Goal: Navigation & Orientation: Find specific page/section

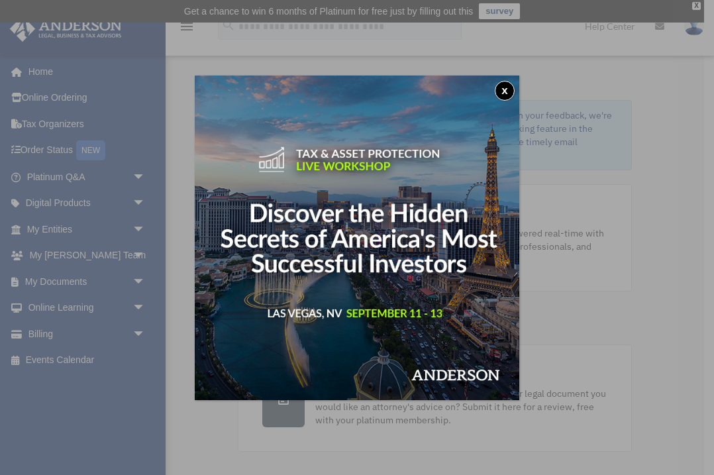
click at [507, 91] on button "x" at bounding box center [505, 91] width 20 height 20
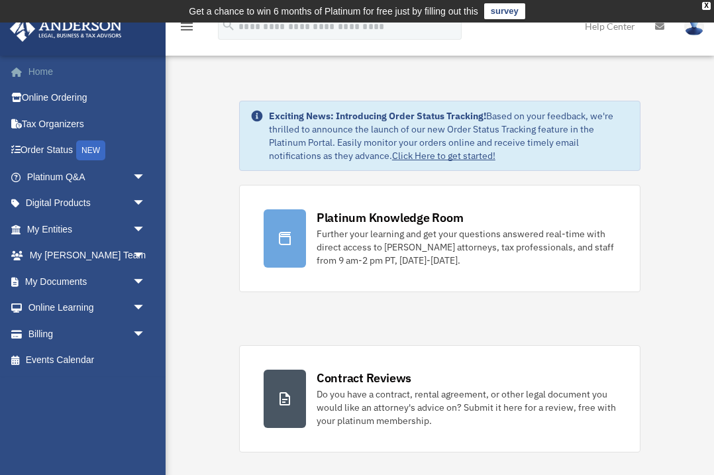
click at [48, 78] on link "Home" at bounding box center [87, 71] width 156 height 26
click at [91, 205] on link "Digital Products arrow_drop_down" at bounding box center [87, 203] width 156 height 26
click at [138, 199] on span "arrow_drop_down" at bounding box center [145, 203] width 26 height 27
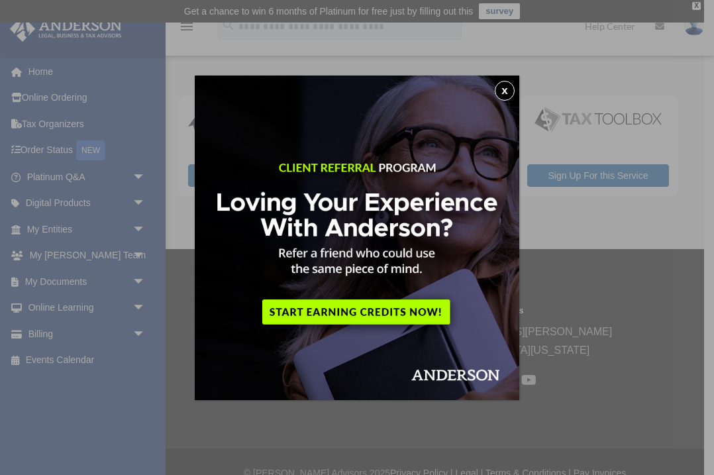
click at [503, 91] on button "x" at bounding box center [505, 91] width 20 height 20
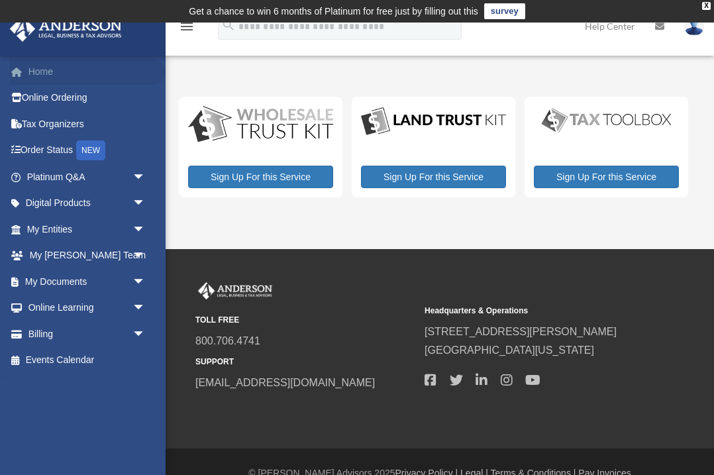
click at [51, 71] on link "Home" at bounding box center [87, 71] width 156 height 26
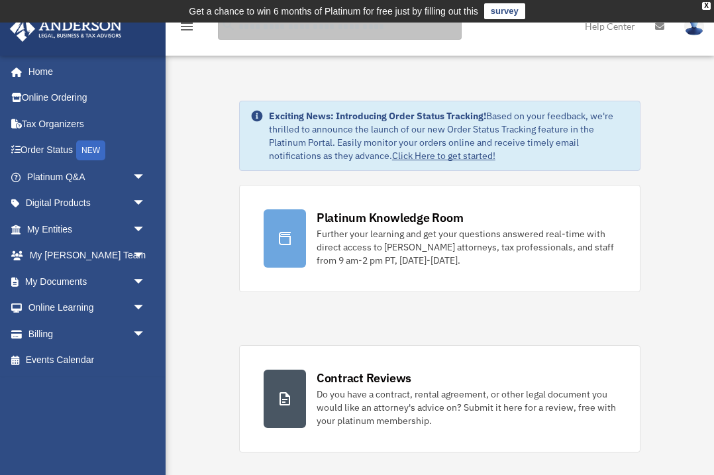
click at [305, 36] on input "search" at bounding box center [340, 26] width 244 height 26
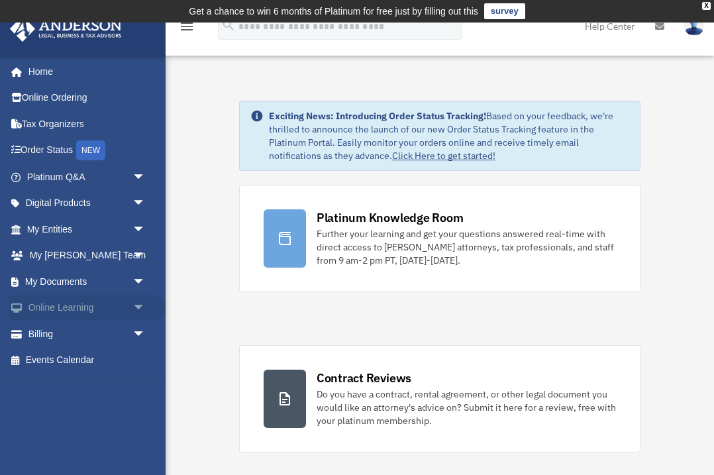
click at [137, 303] on span "arrow_drop_down" at bounding box center [145, 308] width 26 height 27
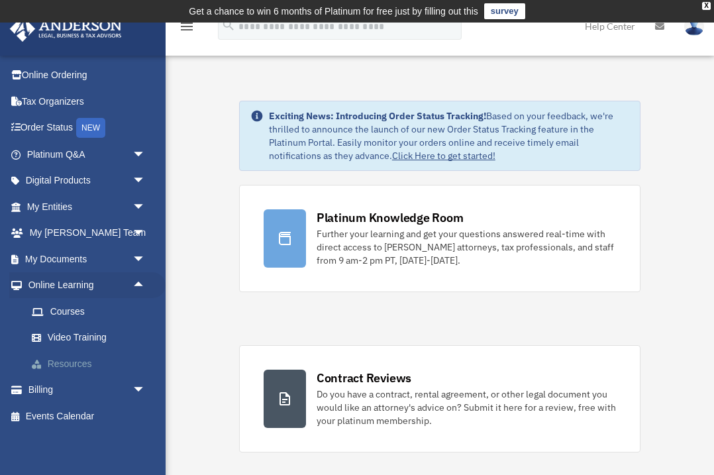
scroll to position [19, 0]
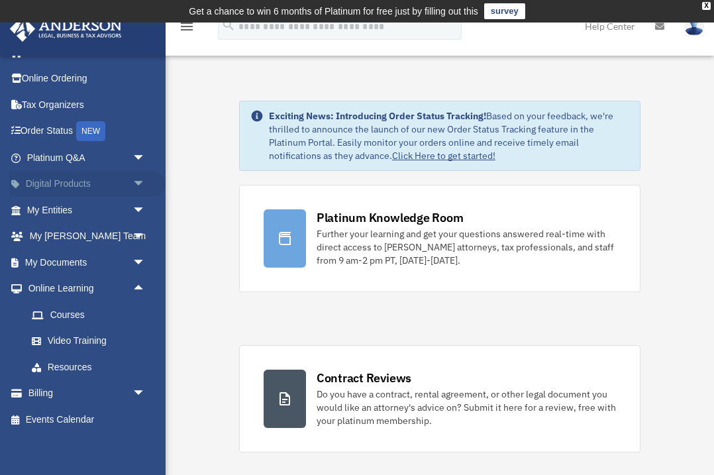
click at [68, 187] on link "Digital Products arrow_drop_down" at bounding box center [87, 184] width 156 height 26
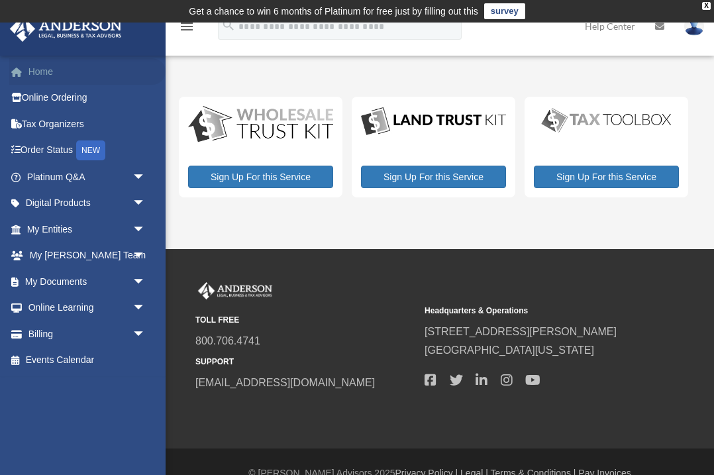
click at [49, 75] on link "Home" at bounding box center [87, 71] width 156 height 26
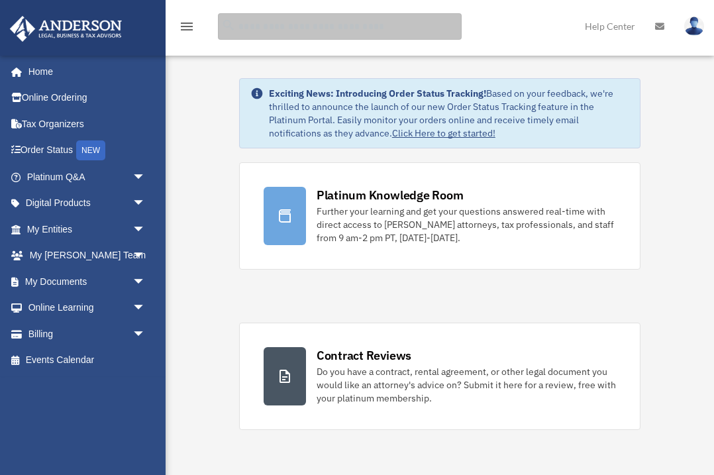
click at [291, 30] on input "search" at bounding box center [340, 26] width 244 height 26
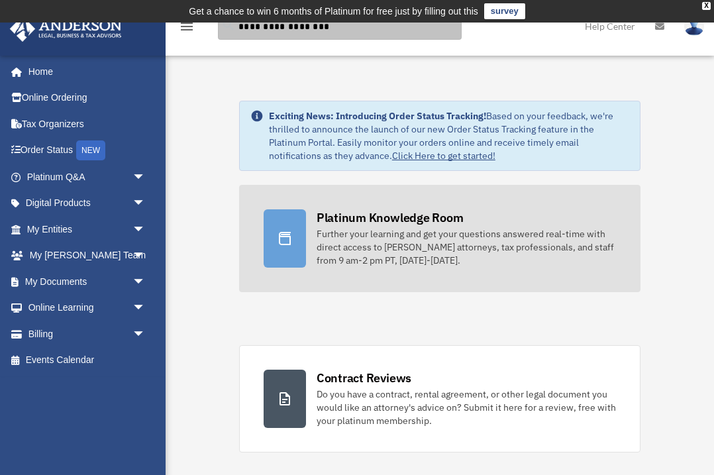
type input "**********"
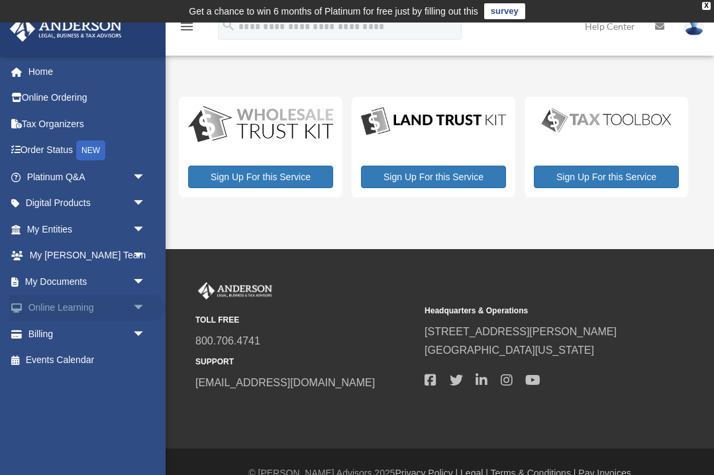
click at [136, 304] on span "arrow_drop_down" at bounding box center [145, 308] width 26 height 27
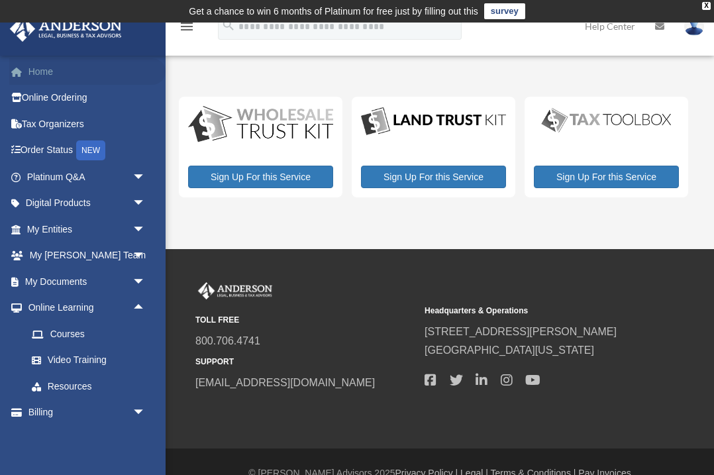
click at [26, 73] on span at bounding box center [24, 72] width 10 height 9
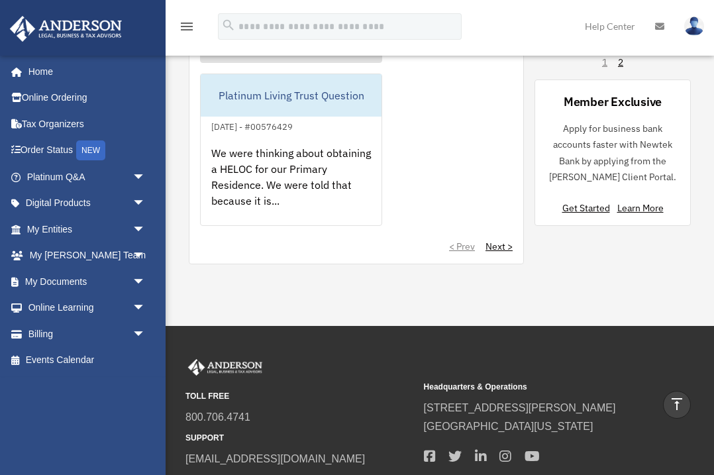
scroll to position [1392, 0]
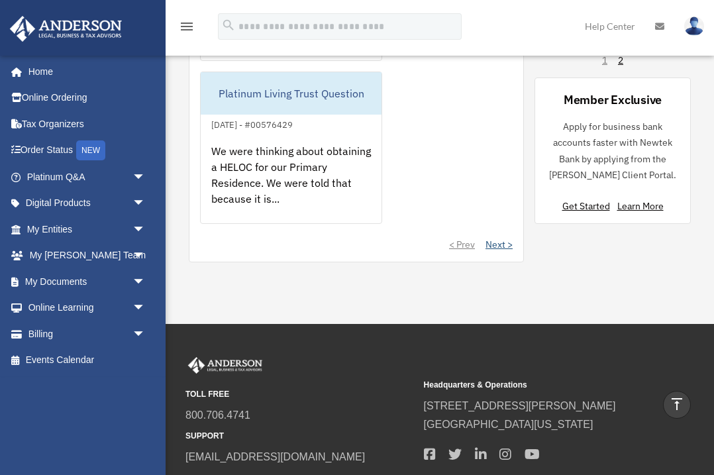
click at [498, 246] on link "Next >" at bounding box center [498, 244] width 27 height 13
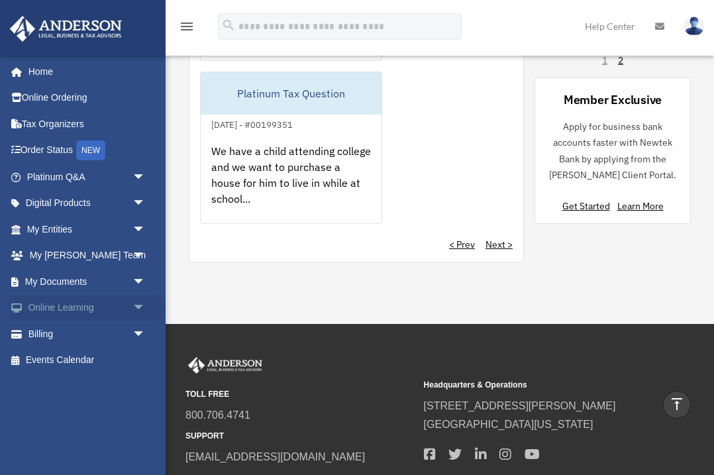
click at [133, 303] on span "arrow_drop_down" at bounding box center [145, 308] width 26 height 27
click at [77, 334] on link "Courses" at bounding box center [92, 333] width 147 height 26
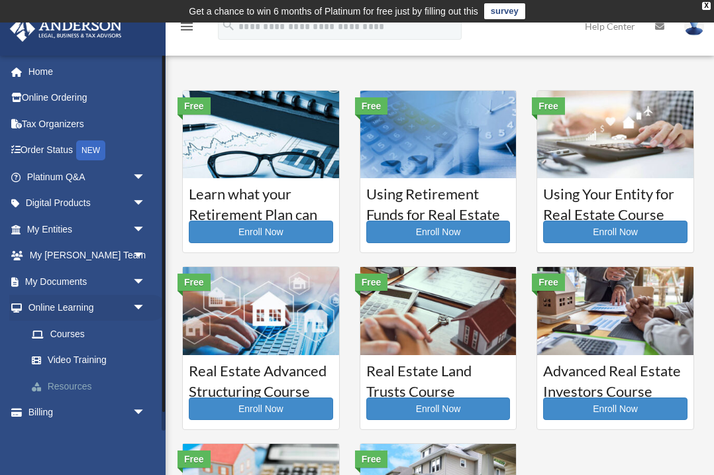
click at [79, 385] on link "Resources" at bounding box center [92, 386] width 147 height 26
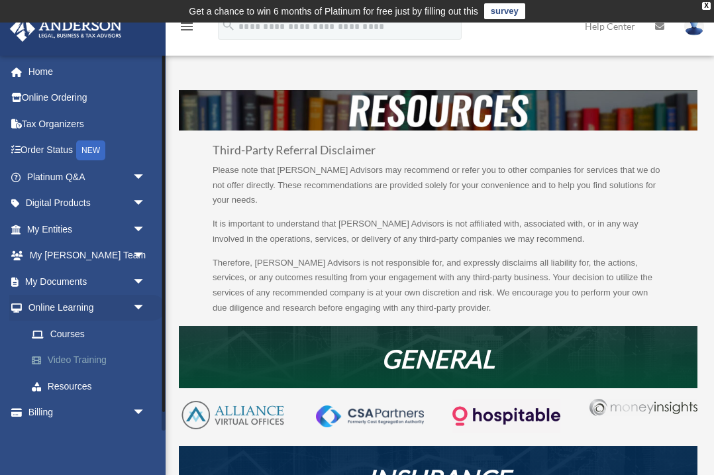
click at [87, 356] on link "Video Training" at bounding box center [92, 360] width 147 height 26
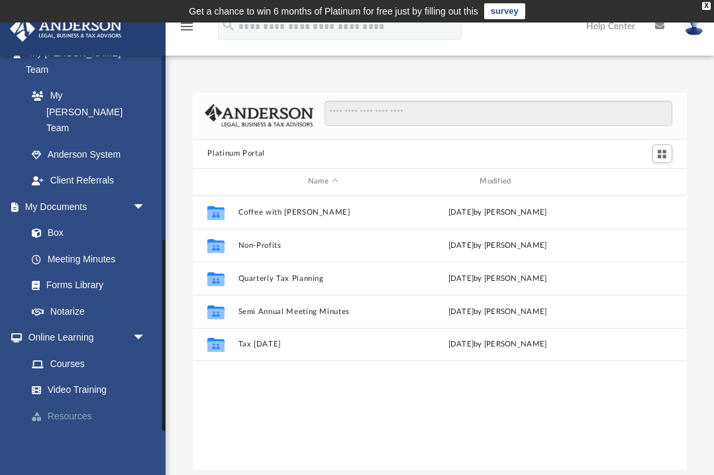
scroll to position [355, 0]
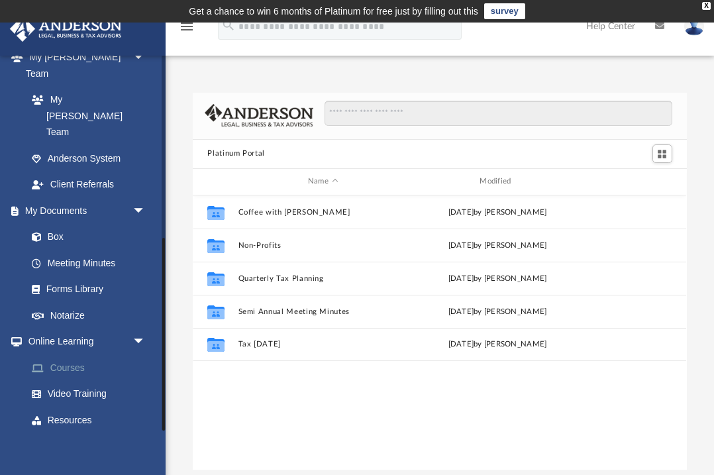
click at [70, 354] on link "Courses" at bounding box center [92, 367] width 147 height 26
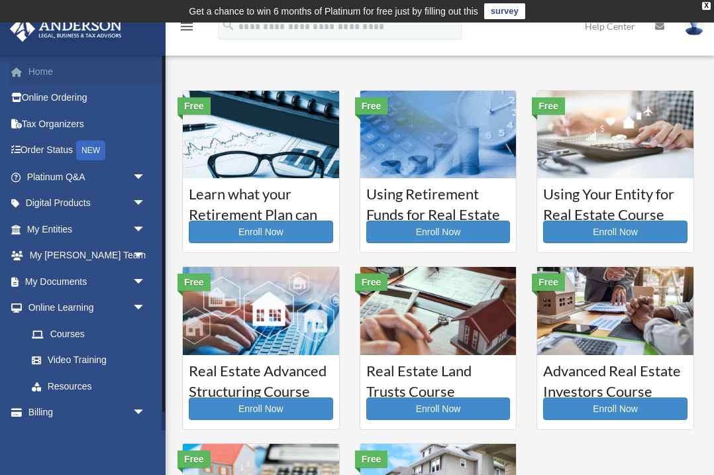
click at [43, 74] on link "Home" at bounding box center [87, 71] width 156 height 26
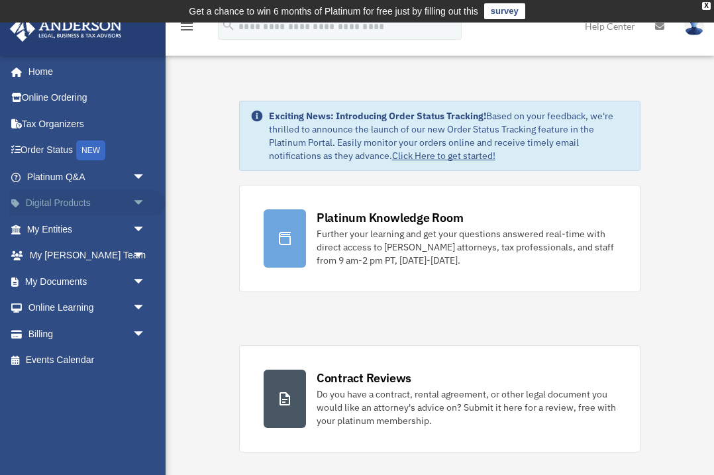
click at [136, 201] on span "arrow_drop_down" at bounding box center [145, 203] width 26 height 27
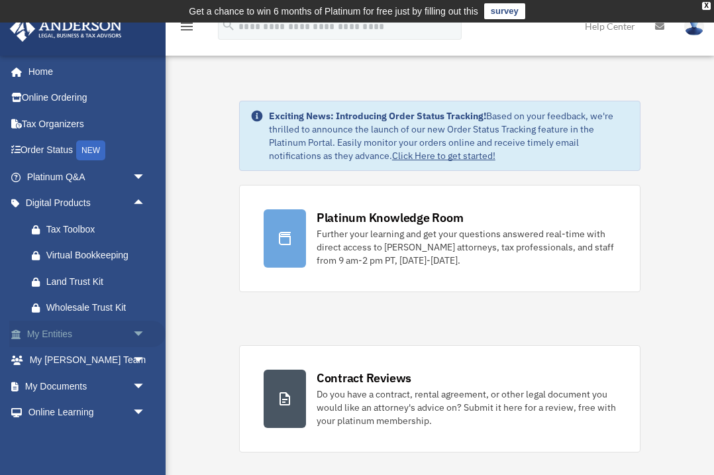
click at [139, 332] on span "arrow_drop_down" at bounding box center [145, 333] width 26 height 27
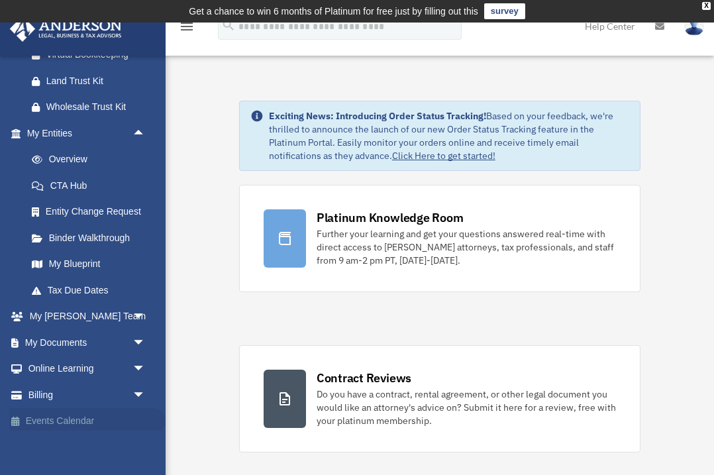
scroll to position [200, 0]
click at [135, 313] on span "arrow_drop_down" at bounding box center [145, 317] width 26 height 27
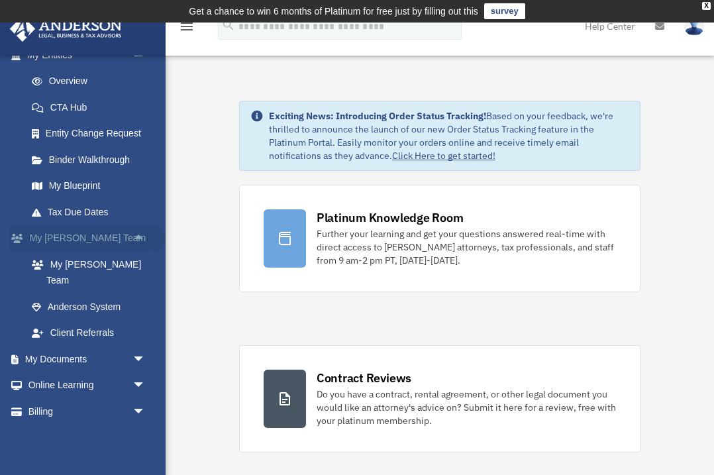
scroll to position [277, 0]
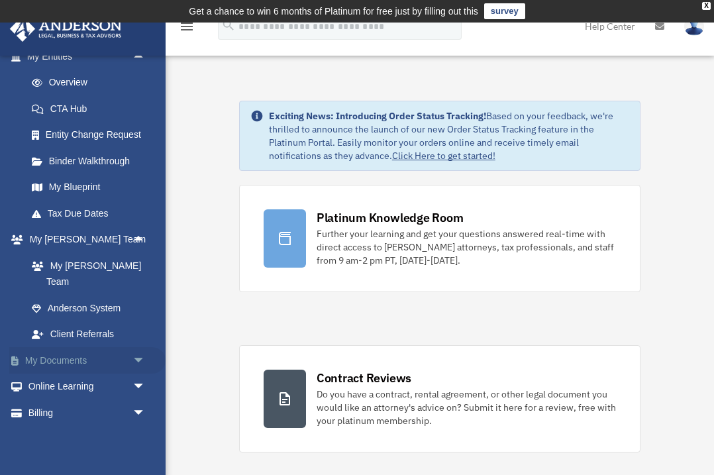
click at [137, 347] on span "arrow_drop_down" at bounding box center [145, 360] width 26 height 27
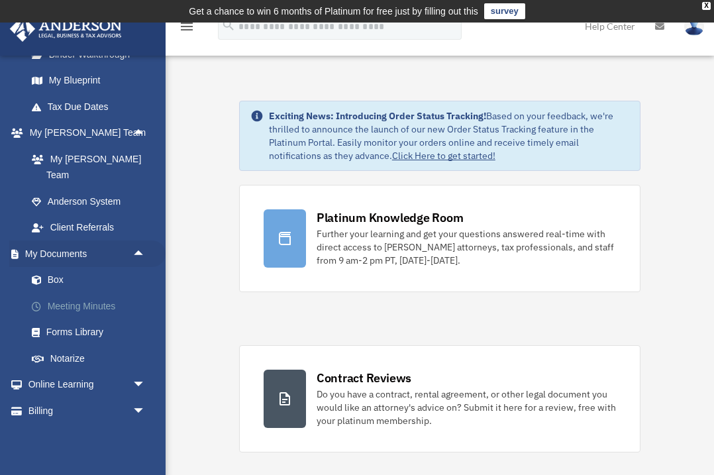
scroll to position [381, 0]
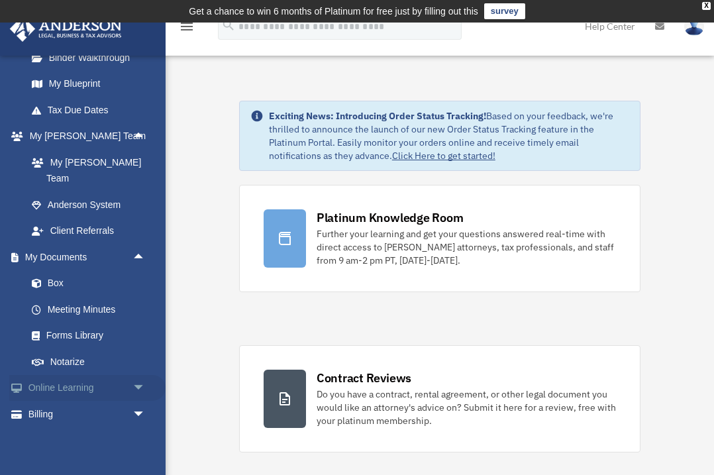
click at [139, 375] on span "arrow_drop_down" at bounding box center [145, 388] width 26 height 27
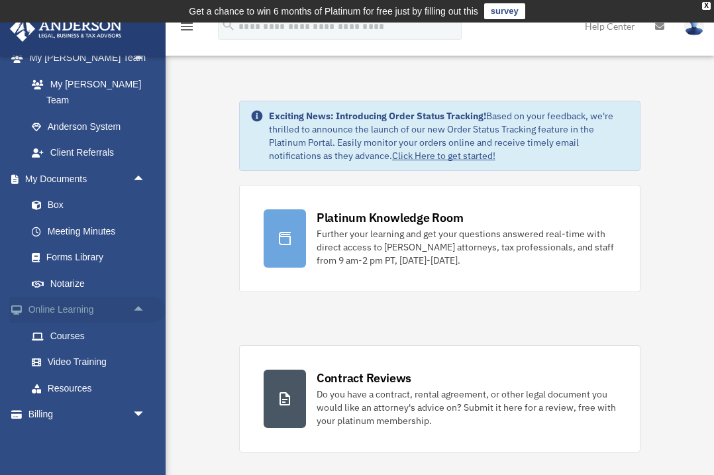
scroll to position [458, 0]
click at [138, 428] on link "Events Calendar" at bounding box center [87, 441] width 156 height 26
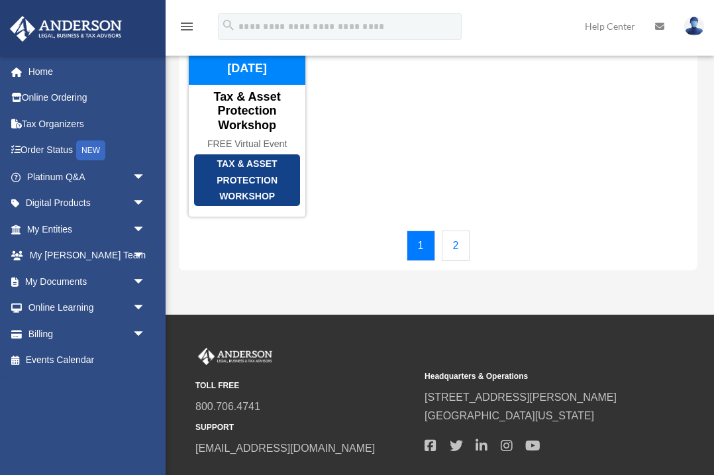
scroll to position [254, 0]
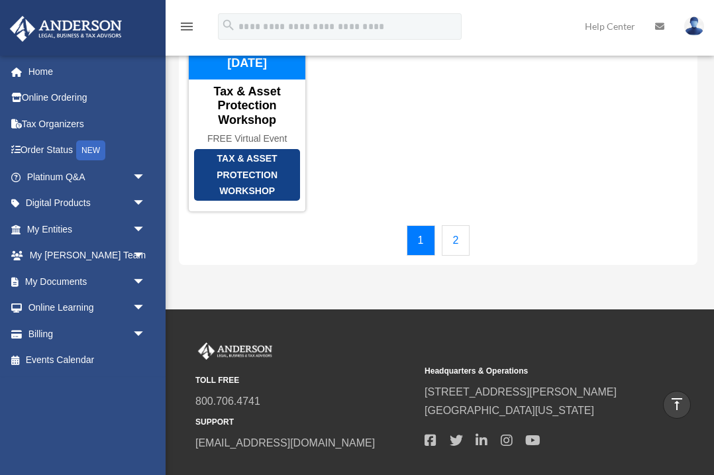
click at [457, 256] on link "2" at bounding box center [456, 240] width 28 height 30
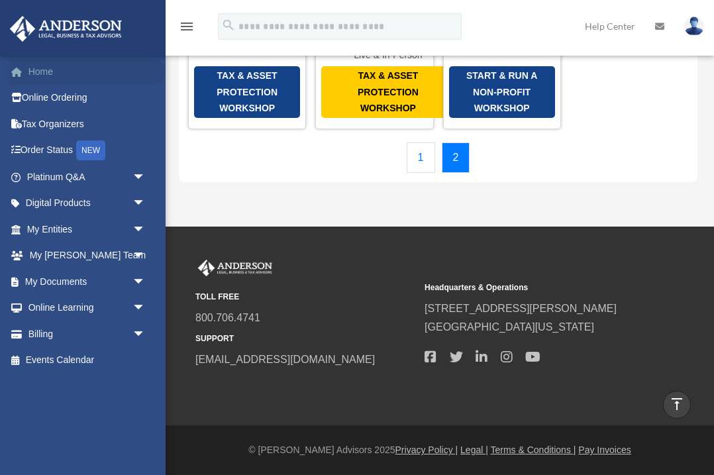
click at [38, 72] on link "Home" at bounding box center [87, 71] width 156 height 26
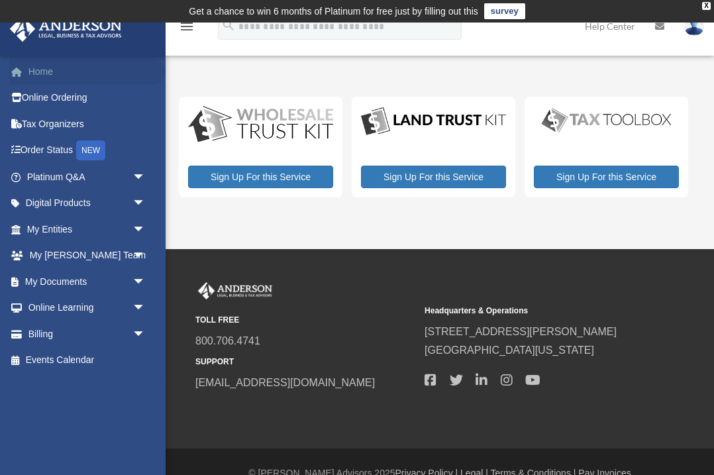
click at [50, 77] on link "Home" at bounding box center [87, 71] width 156 height 26
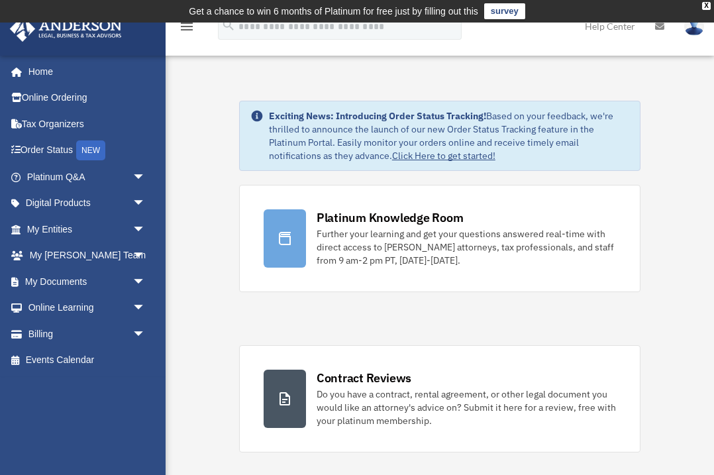
click at [693, 31] on img at bounding box center [694, 26] width 20 height 19
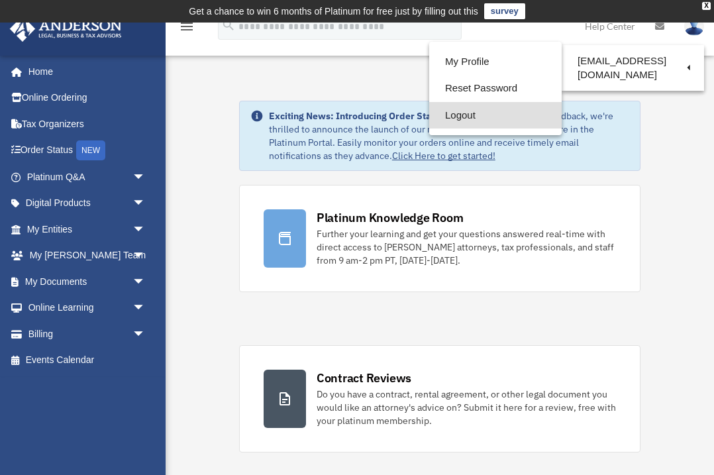
click at [472, 112] on link "Logout" at bounding box center [495, 115] width 132 height 27
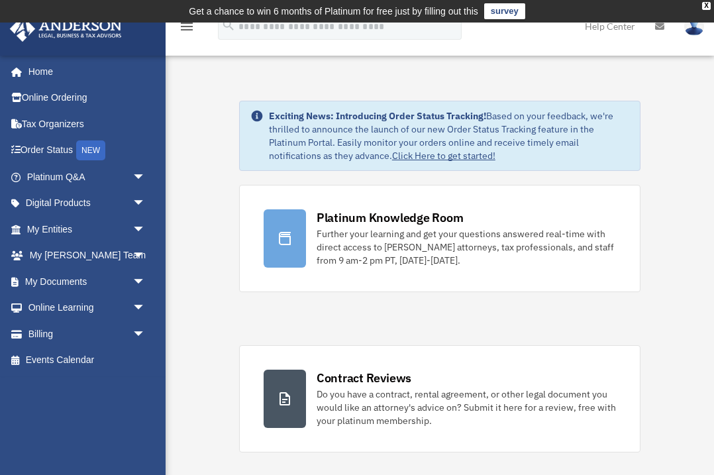
click at [695, 30] on img at bounding box center [694, 26] width 20 height 19
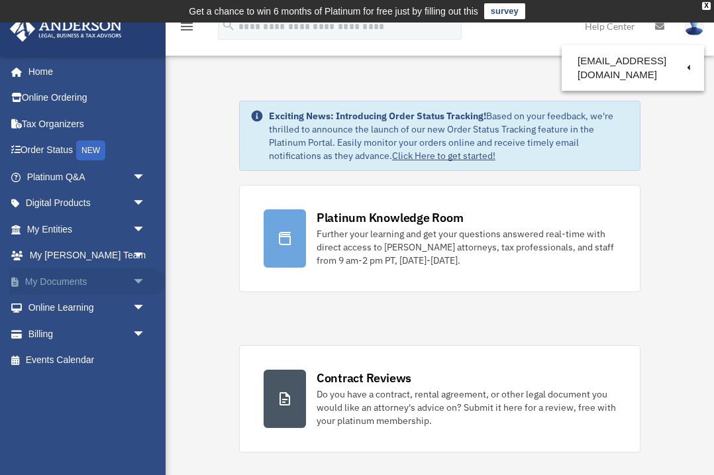
click at [138, 278] on span "arrow_drop_down" at bounding box center [145, 281] width 26 height 27
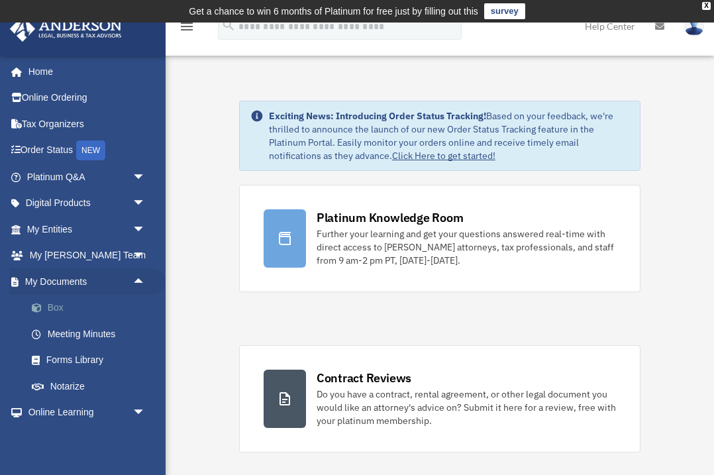
click at [79, 305] on link "Box" at bounding box center [92, 308] width 147 height 26
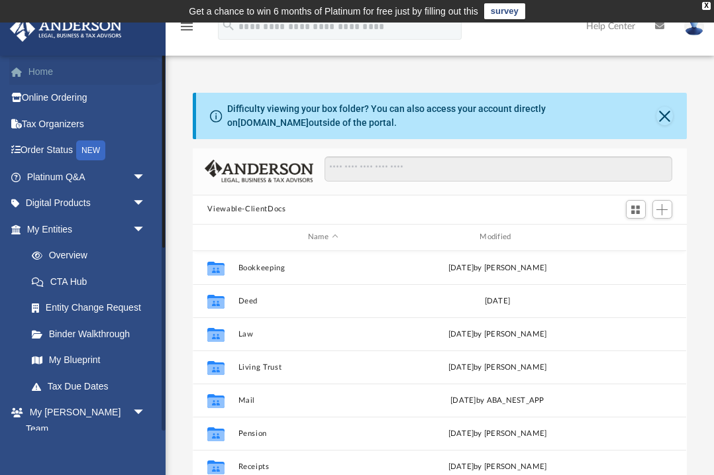
click at [38, 76] on link "Home" at bounding box center [87, 71] width 156 height 26
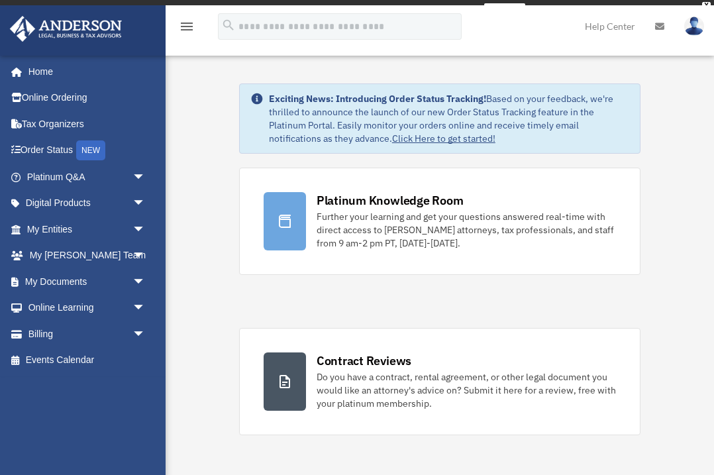
click at [699, 31] on img at bounding box center [694, 26] width 20 height 19
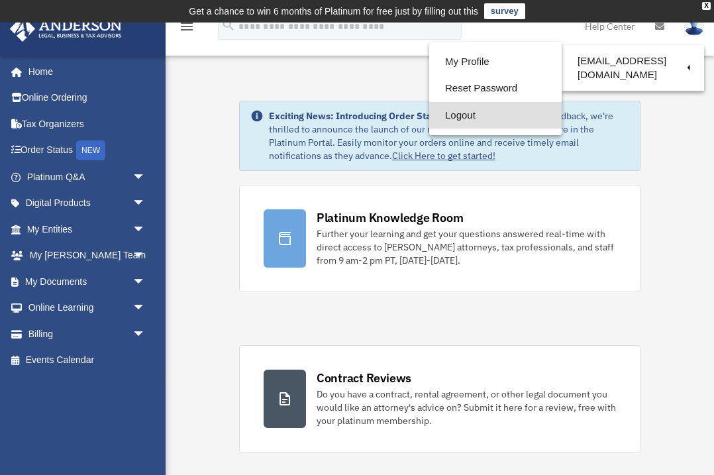
click at [506, 119] on link "Logout" at bounding box center [495, 115] width 132 height 27
